Goal: Task Accomplishment & Management: Use online tool/utility

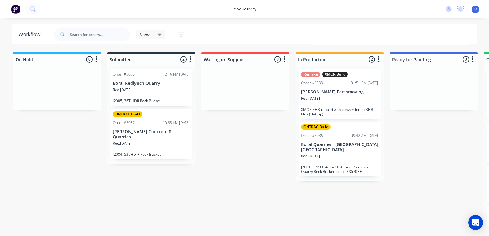
click at [347, 96] on div "Req. [DATE]" at bounding box center [339, 101] width 77 height 10
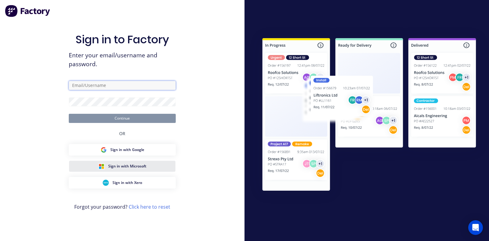
type input "[EMAIL_ADDRESS][DOMAIN_NAME]"
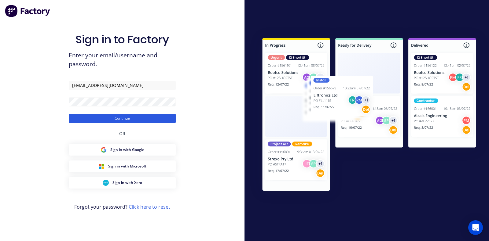
click at [109, 118] on button "Continue" at bounding box center [122, 118] width 107 height 9
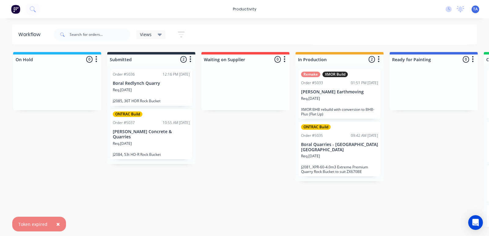
click at [352, 99] on div "Req. [DATE]" at bounding box center [339, 101] width 77 height 10
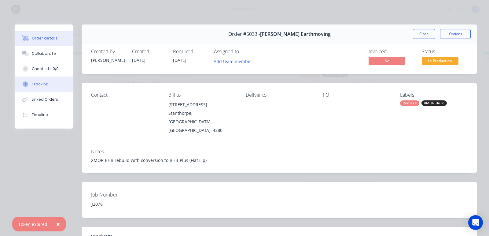
click at [35, 86] on div "Tracking" at bounding box center [40, 84] width 17 height 6
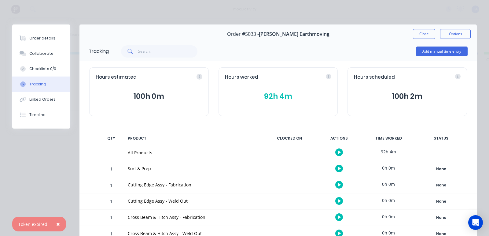
click at [338, 151] on icon "button" at bounding box center [339, 152] width 3 height 4
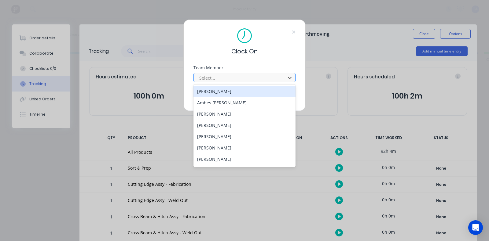
click at [228, 81] on div at bounding box center [241, 78] width 84 height 8
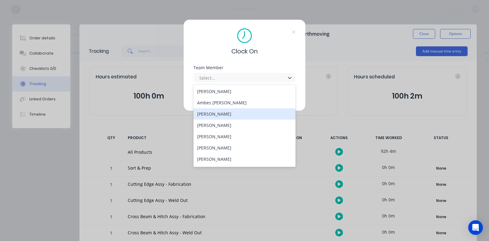
click at [224, 112] on div "[PERSON_NAME]" at bounding box center [244, 114] width 102 height 11
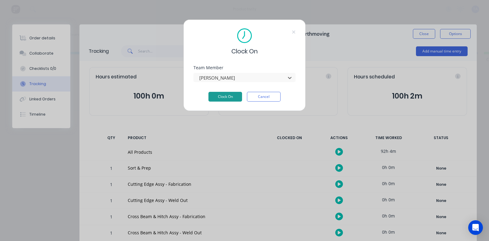
click at [223, 97] on button "Clock On" at bounding box center [225, 97] width 34 height 10
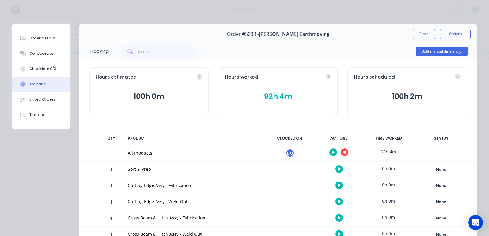
click at [332, 153] on icon "button" at bounding box center [333, 151] width 3 height 3
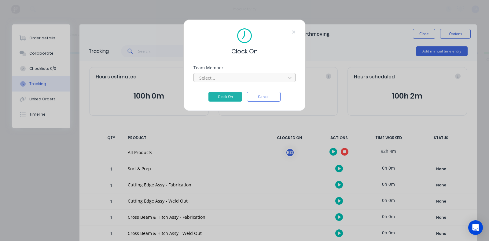
click at [236, 79] on div at bounding box center [241, 78] width 84 height 8
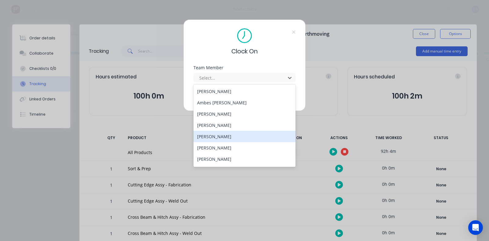
click at [213, 135] on div "[PERSON_NAME]" at bounding box center [244, 136] width 102 height 11
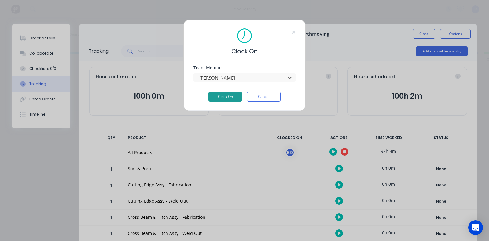
click at [219, 97] on button "Clock On" at bounding box center [225, 97] width 34 height 10
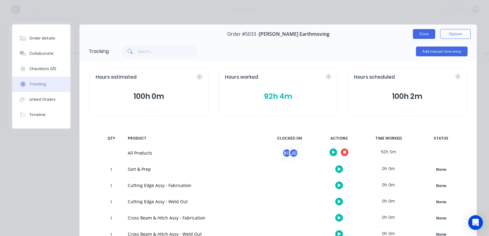
click at [419, 37] on button "Close" at bounding box center [424, 34] width 22 height 10
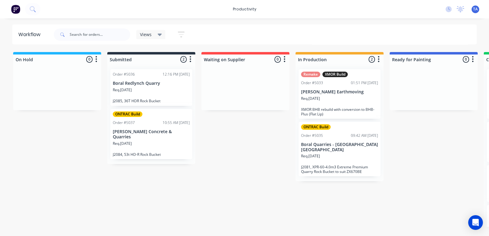
click at [340, 153] on div "Req. [DATE]" at bounding box center [339, 158] width 77 height 10
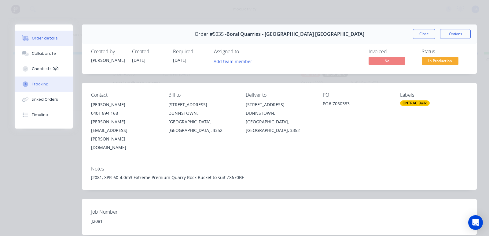
click at [52, 85] on button "Tracking" at bounding box center [44, 83] width 58 height 15
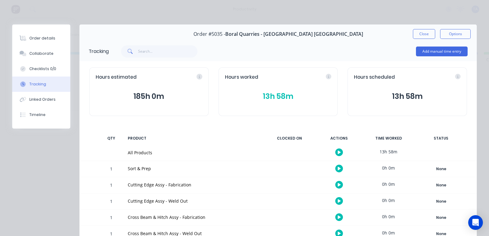
click at [280, 101] on button "13h 58m" at bounding box center [278, 96] width 107 height 12
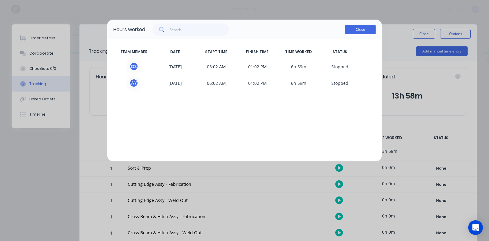
click at [350, 30] on button "Close" at bounding box center [360, 29] width 31 height 9
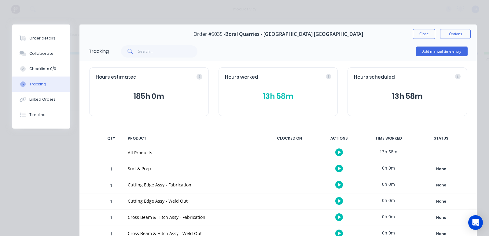
click at [338, 152] on icon "button" at bounding box center [339, 151] width 3 height 3
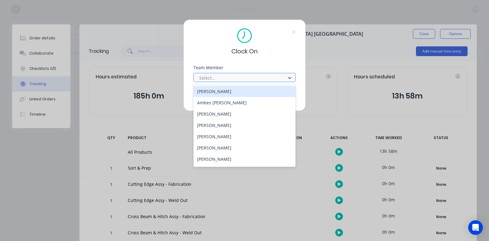
click at [243, 78] on div at bounding box center [241, 78] width 84 height 8
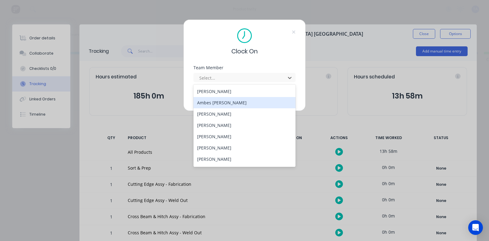
click at [219, 105] on div "Ambes [PERSON_NAME]" at bounding box center [244, 102] width 102 height 11
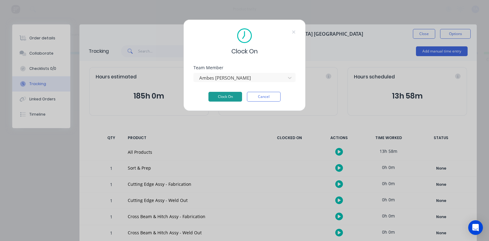
click at [226, 97] on button "Clock On" at bounding box center [225, 97] width 34 height 10
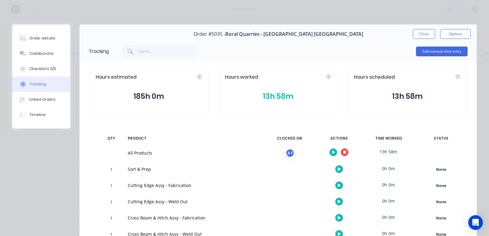
click at [332, 151] on icon "button" at bounding box center [333, 151] width 3 height 3
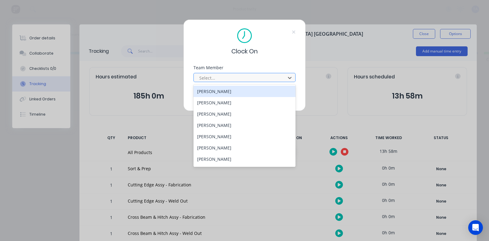
click at [253, 79] on div at bounding box center [241, 78] width 84 height 8
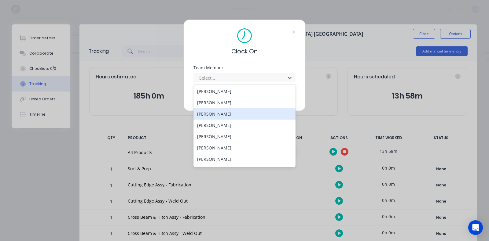
click at [226, 116] on div "[PERSON_NAME]" at bounding box center [244, 114] width 102 height 11
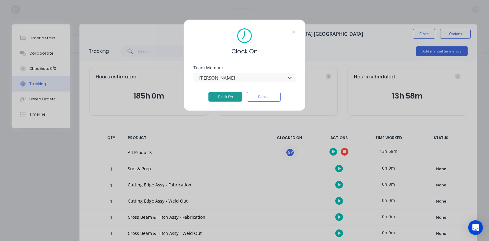
click at [226, 95] on button "Clock On" at bounding box center [225, 97] width 34 height 10
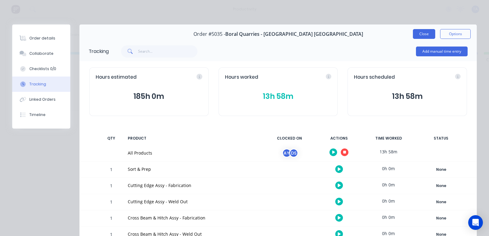
click at [425, 36] on button "Close" at bounding box center [424, 34] width 22 height 10
